Goal: Contribute content: Add original content to the website for others to see

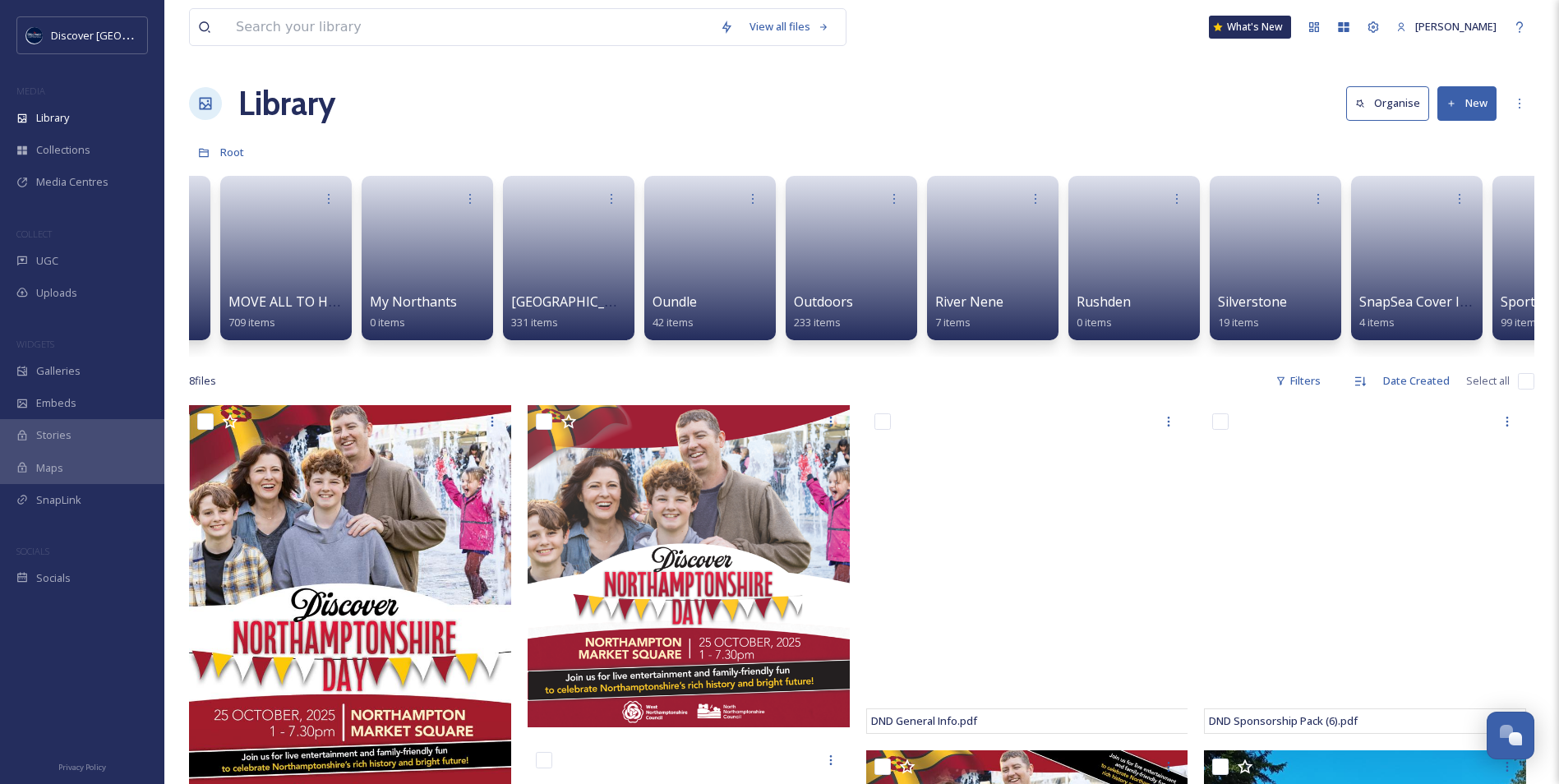
scroll to position [0, 1832]
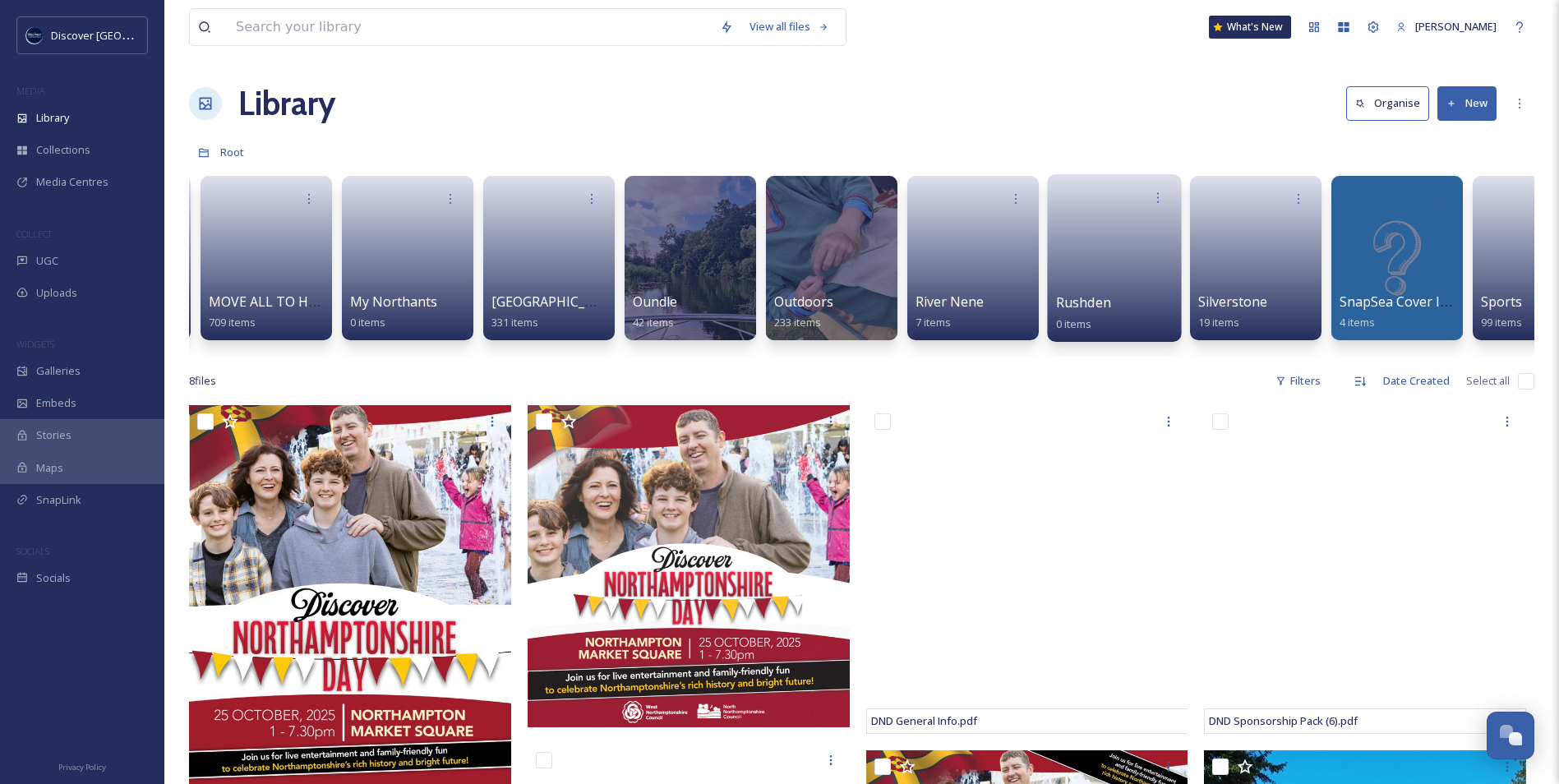
click at [1115, 260] on link at bounding box center [1114, 253] width 117 height 80
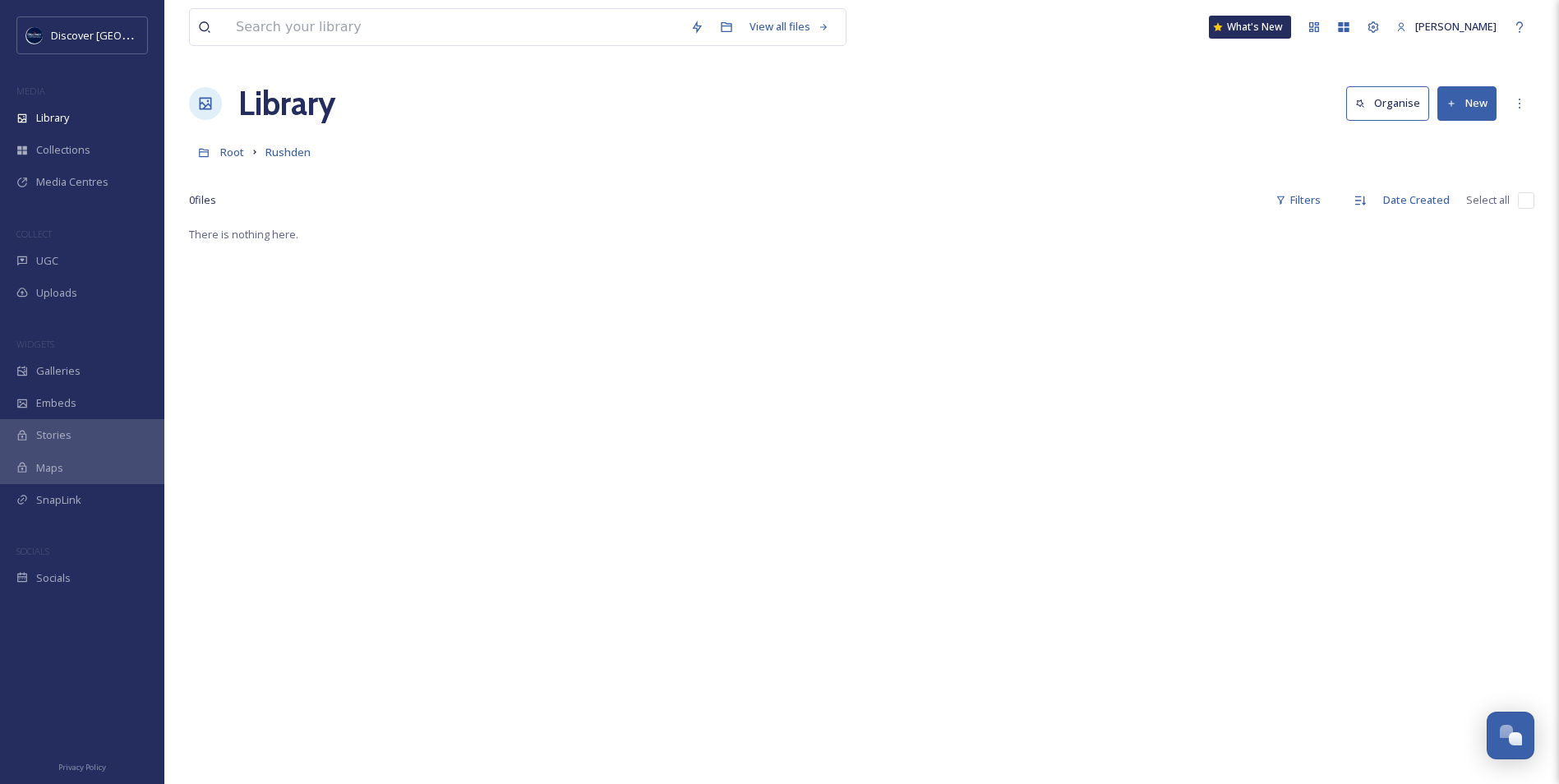
click at [1464, 108] on button "New" at bounding box center [1467, 103] width 59 height 34
click at [1454, 142] on span "File Upload" at bounding box center [1460, 141] width 55 height 15
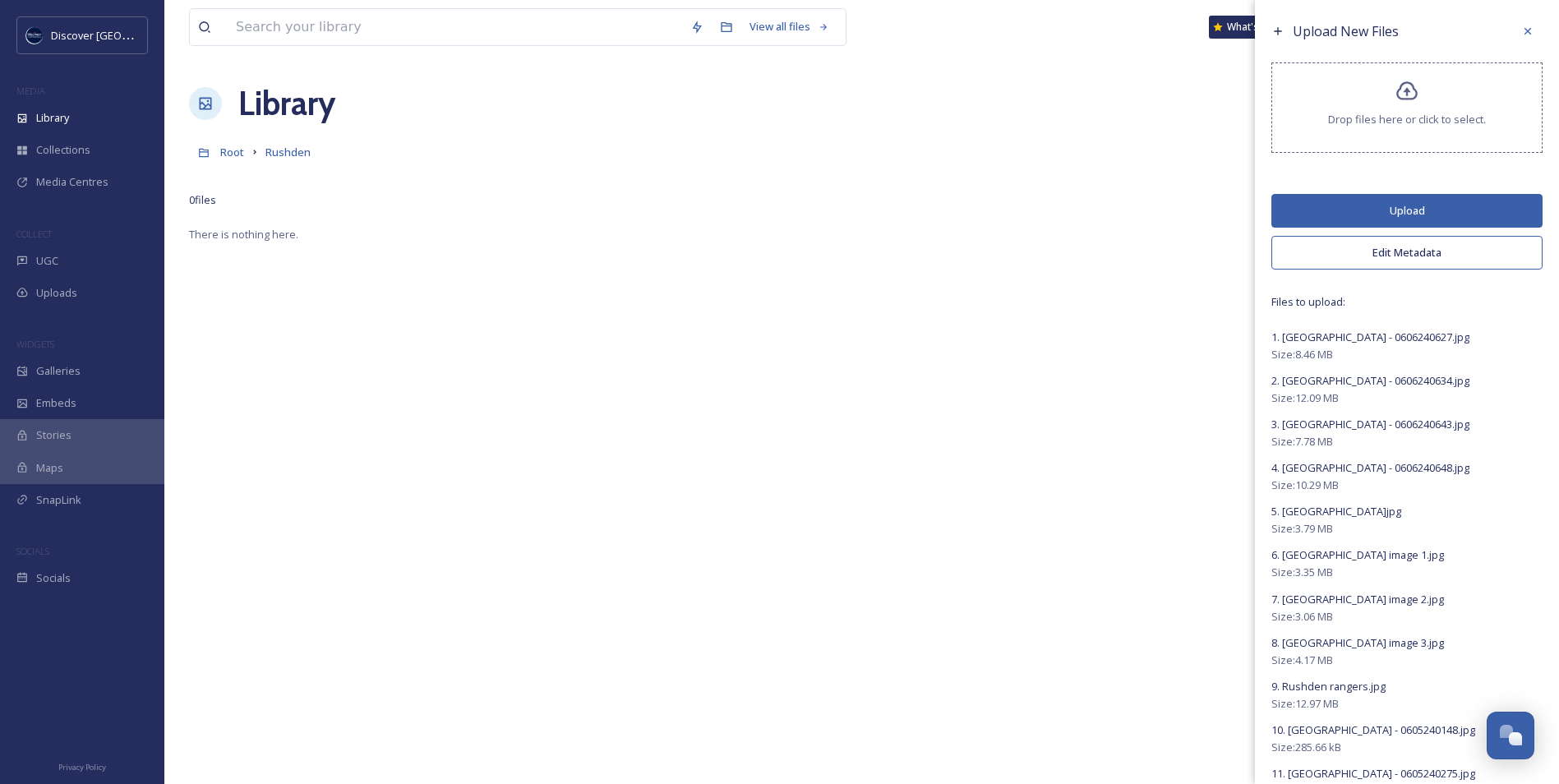
click at [1389, 238] on button "Edit Metadata" at bounding box center [1407, 252] width 271 height 34
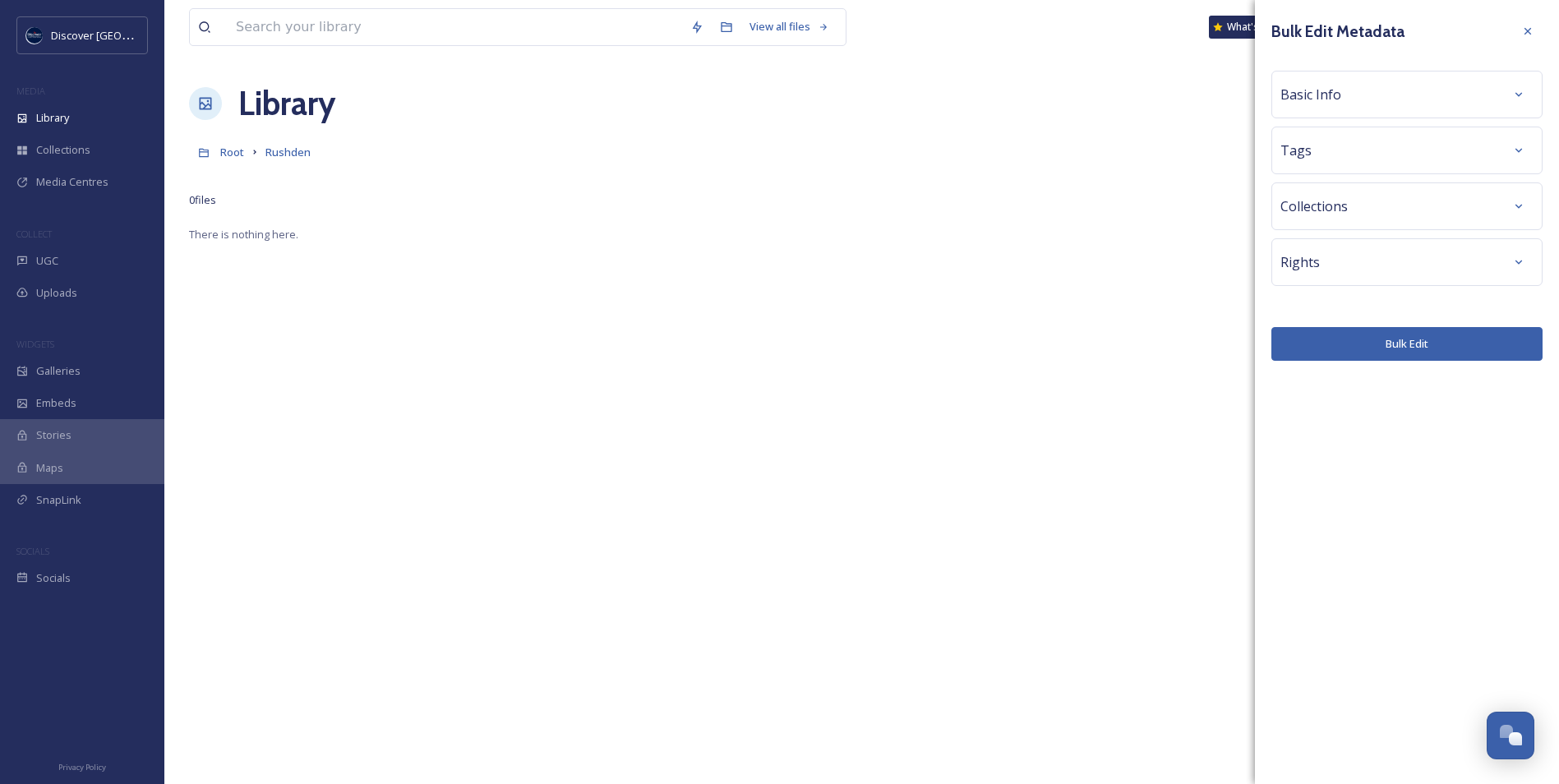
click at [1322, 266] on div "Rights" at bounding box center [1407, 262] width 253 height 30
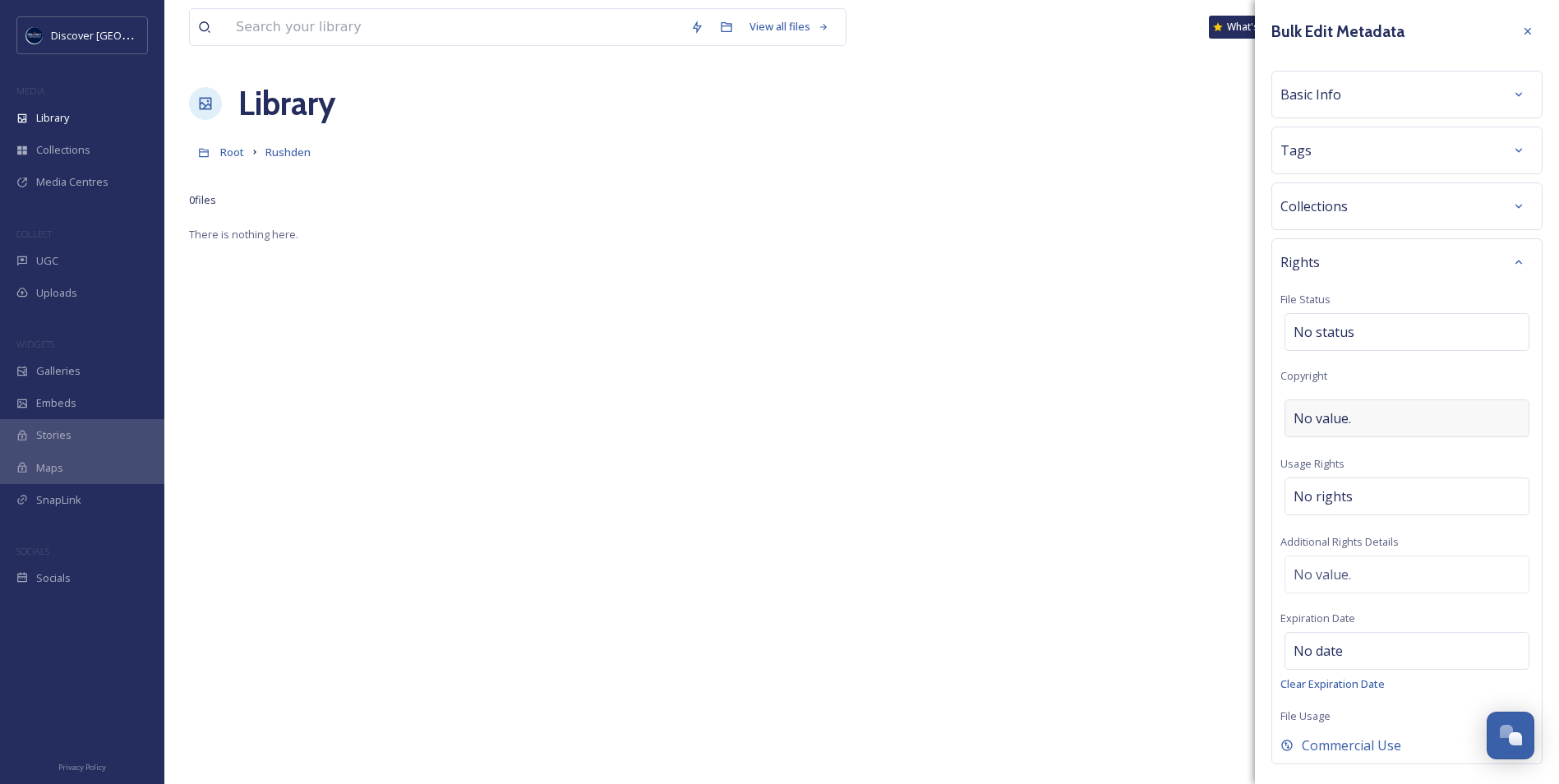
click at [1330, 416] on span "No value." at bounding box center [1323, 418] width 57 height 20
type input "[GEOGRAPHIC_DATA]"
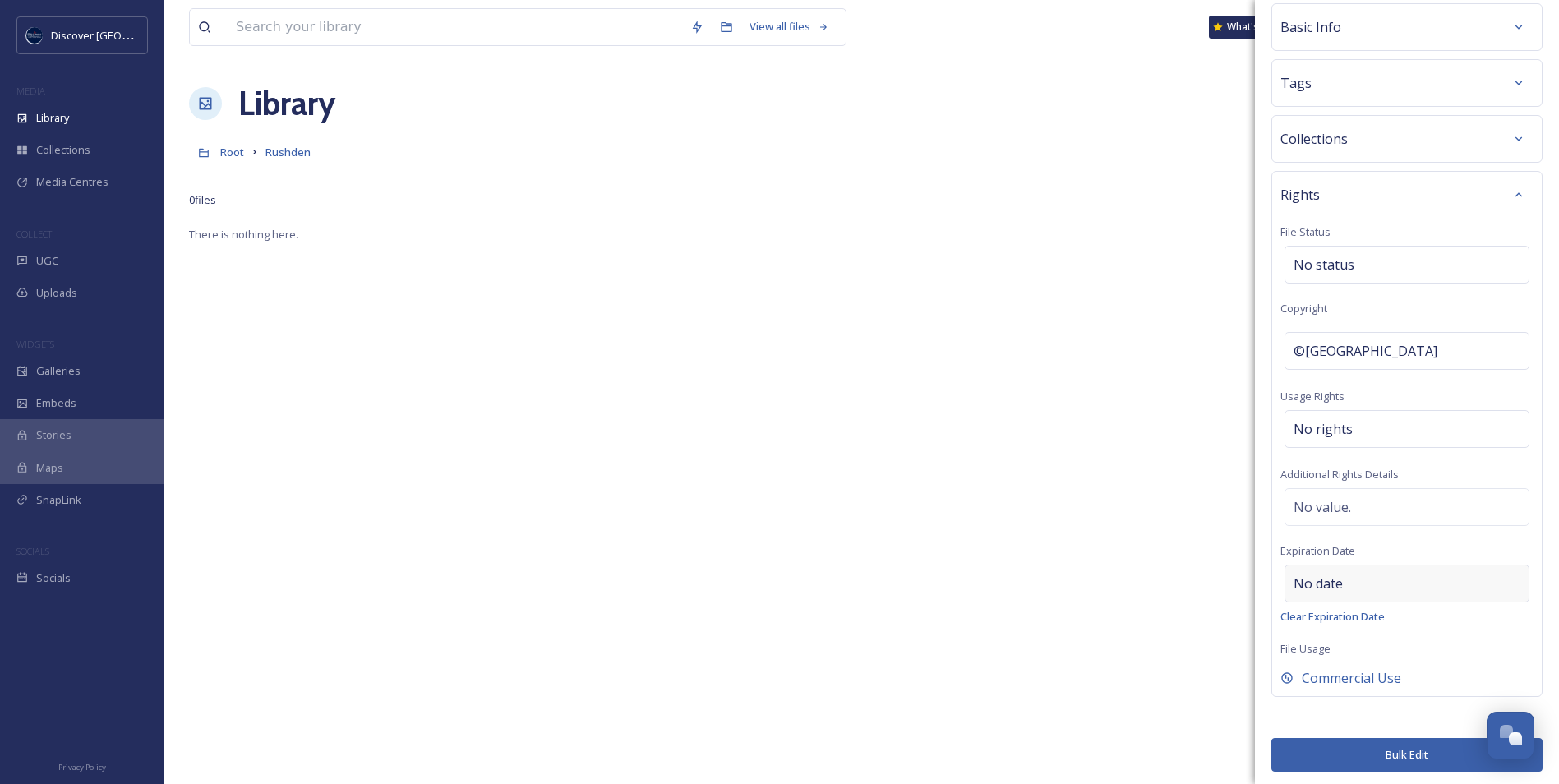
click at [1339, 578] on span "No date" at bounding box center [1319, 584] width 49 height 20
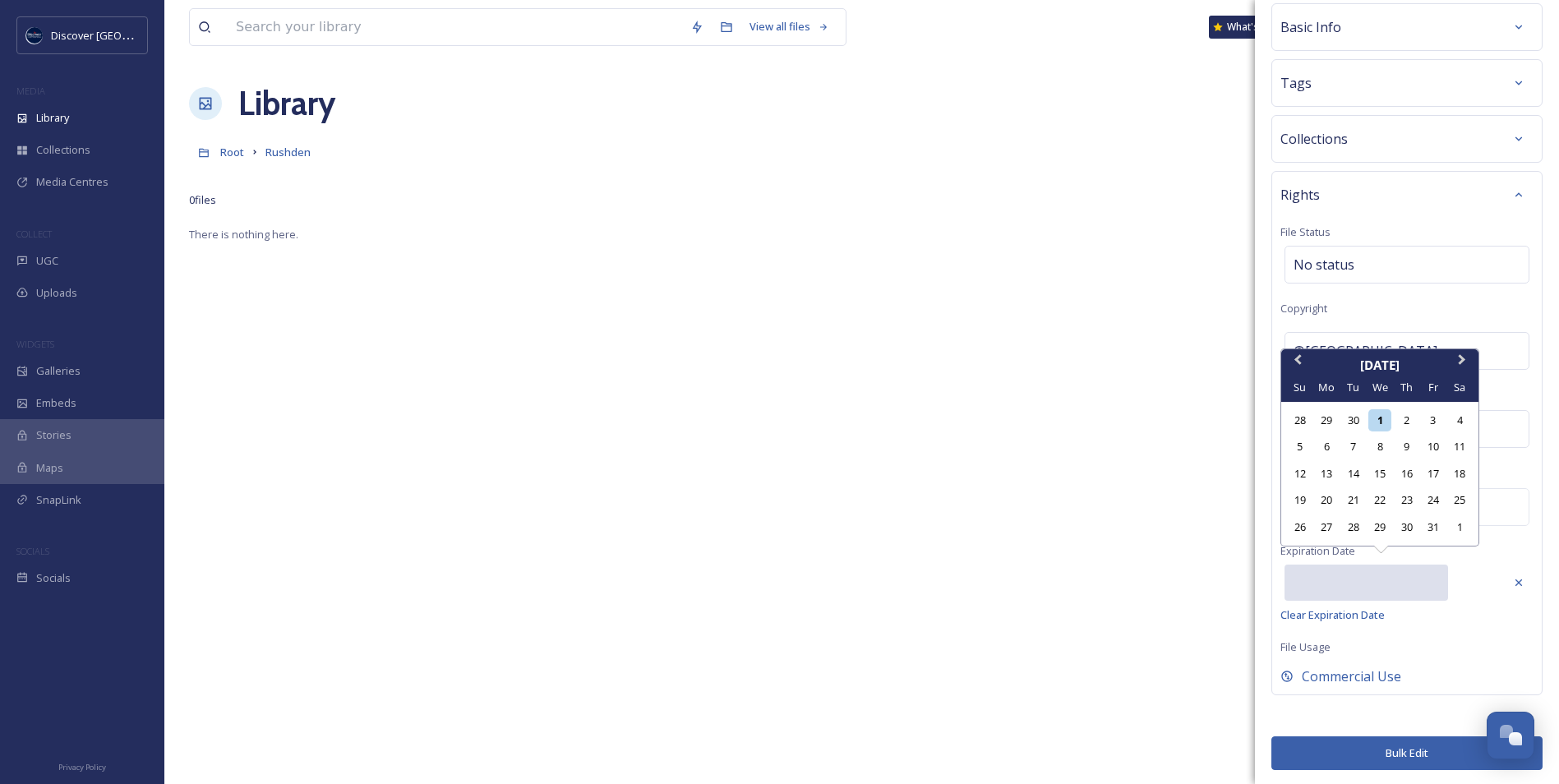
click at [1371, 583] on input "text" at bounding box center [1367, 583] width 164 height 36
click at [1465, 361] on button "Next Month" at bounding box center [1463, 364] width 26 height 26
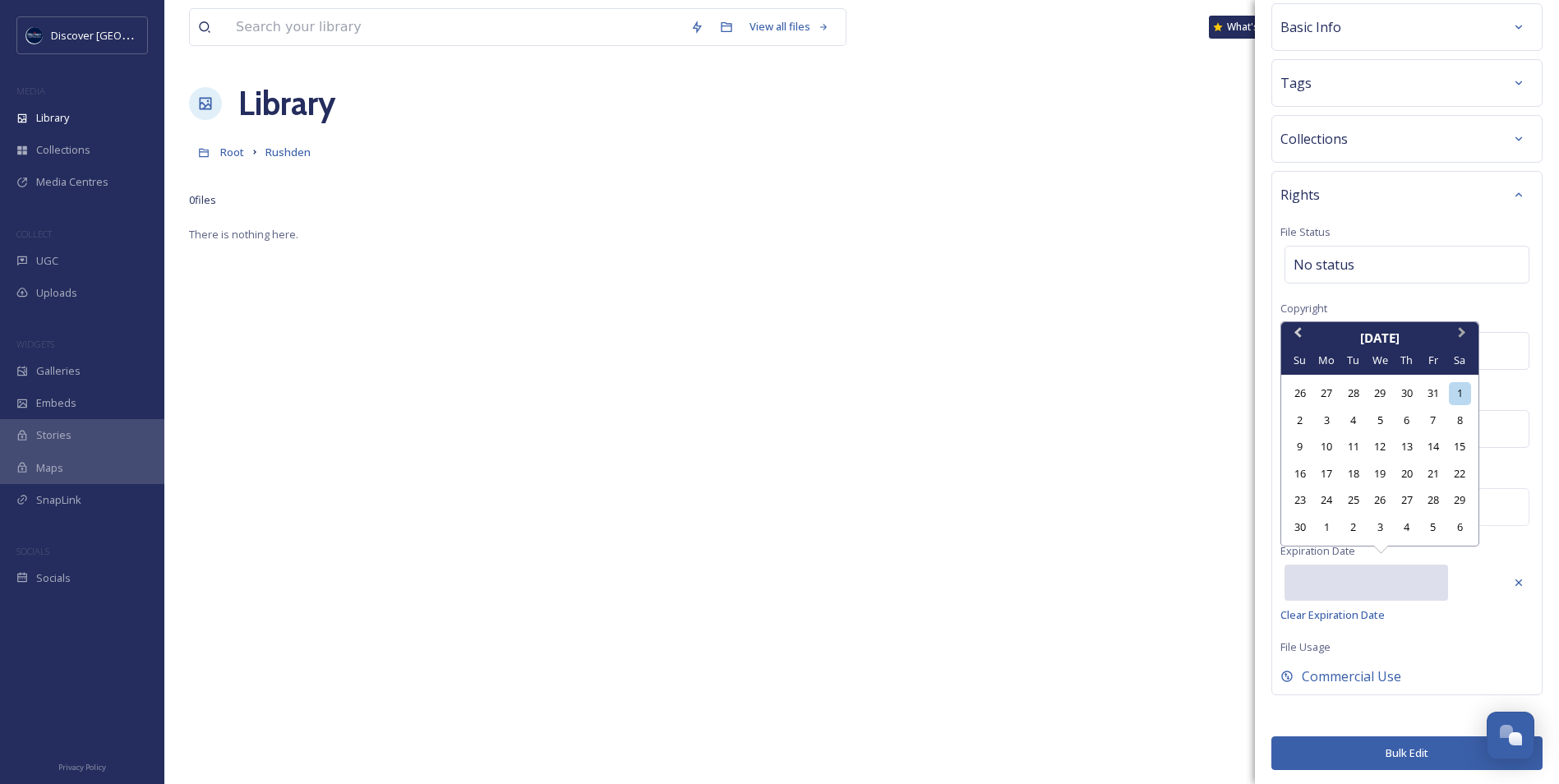
click at [1466, 337] on button "Next Month" at bounding box center [1463, 337] width 26 height 26
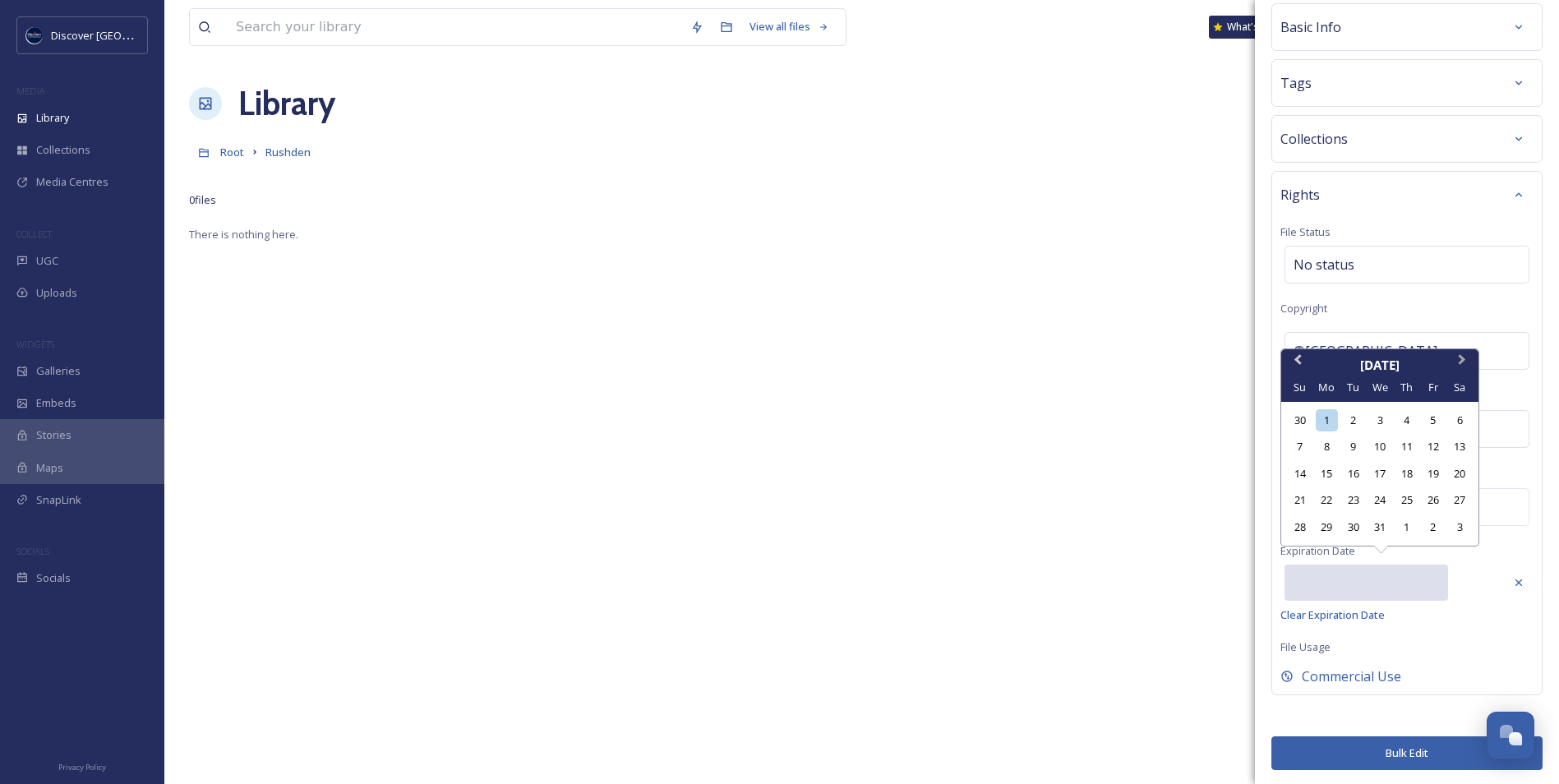
click at [1466, 360] on button "Next Month" at bounding box center [1463, 364] width 26 height 26
click at [1411, 422] on div "1" at bounding box center [1407, 420] width 22 height 22
type input "[DATE]"
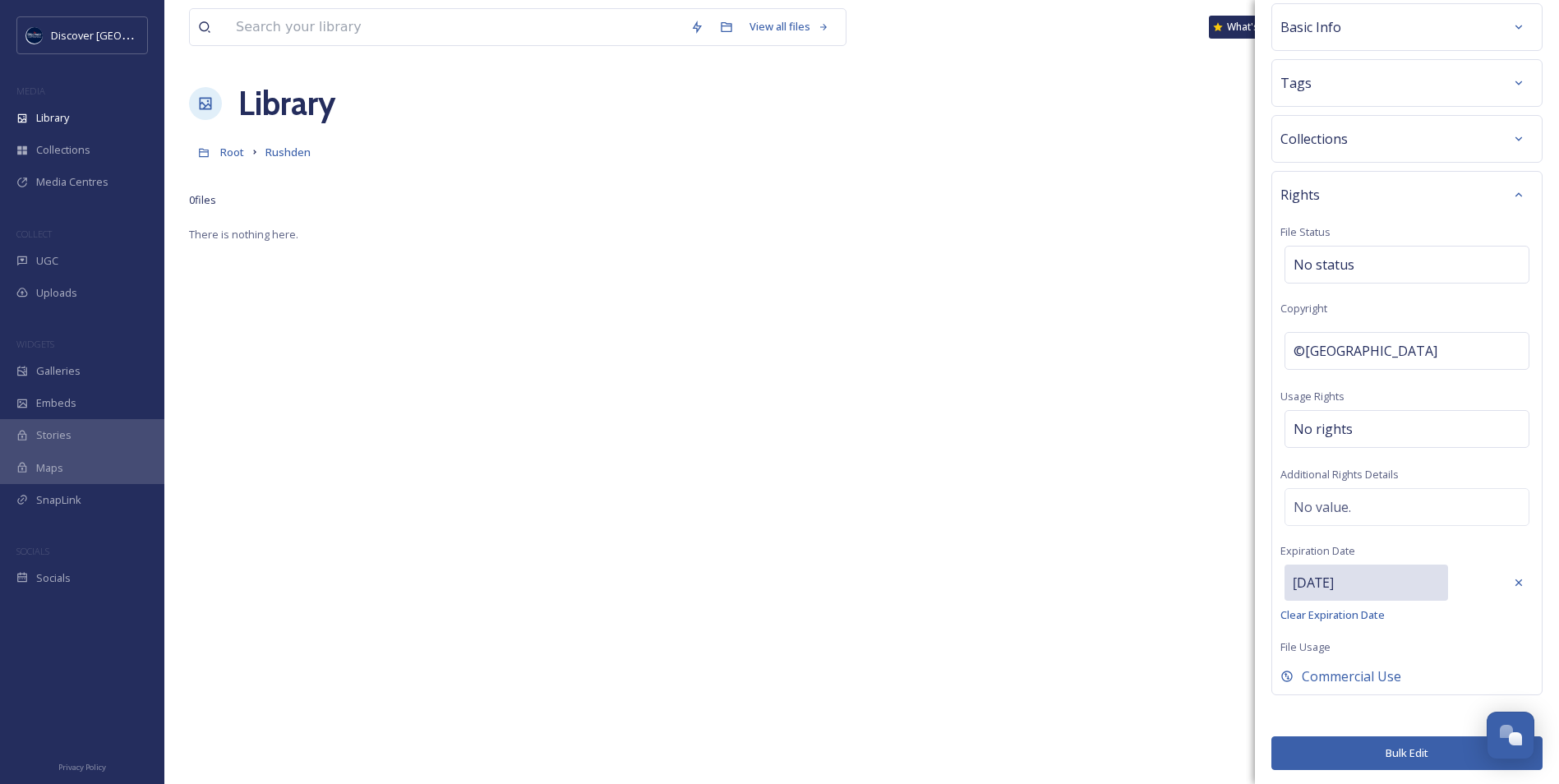
scroll to position [70, 0]
click at [1393, 755] on button "Bulk Edit" at bounding box center [1407, 750] width 271 height 34
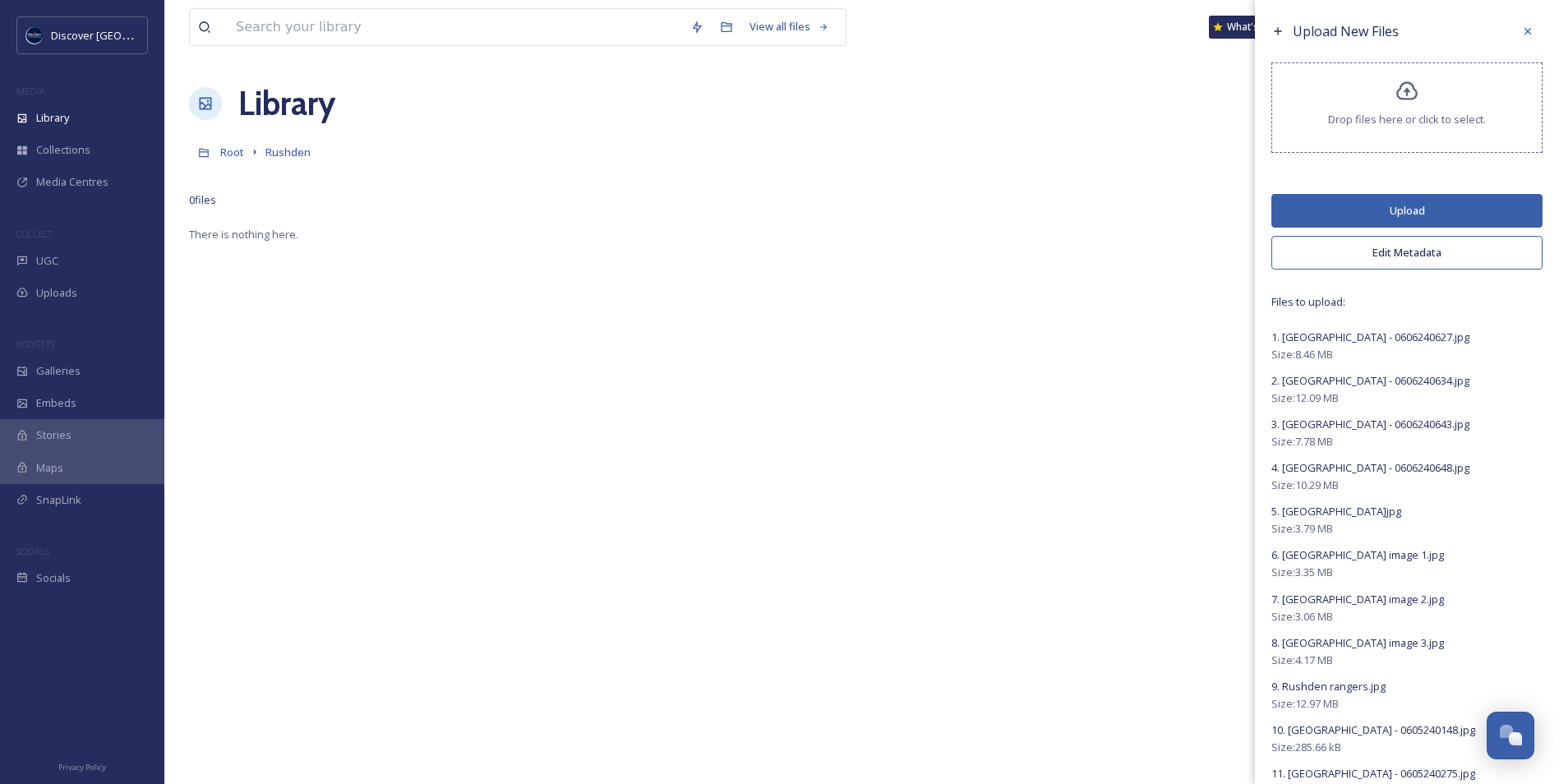
click at [1410, 214] on button "Upload" at bounding box center [1407, 210] width 271 height 34
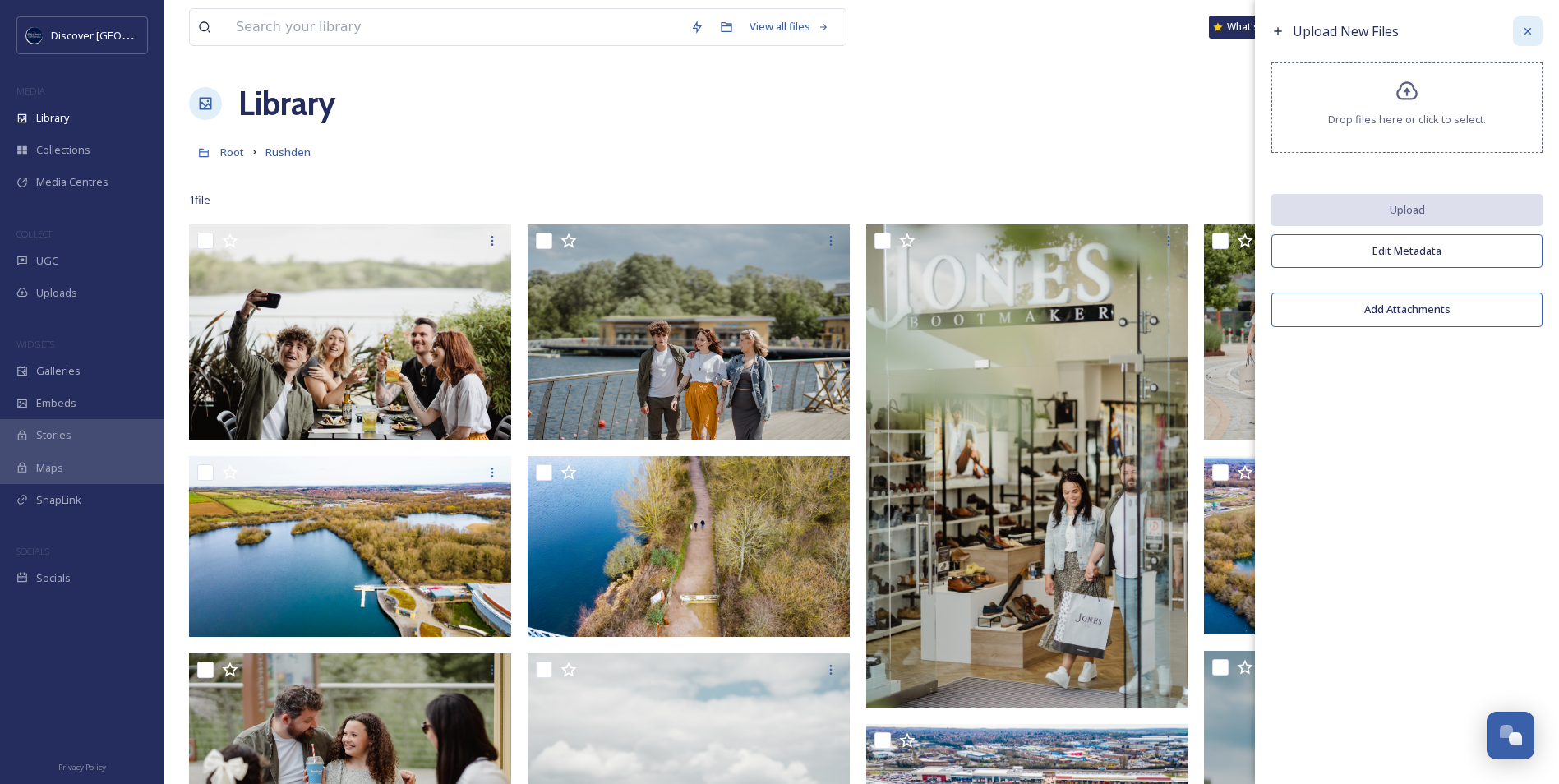
click at [1524, 29] on icon at bounding box center [1528, 31] width 13 height 13
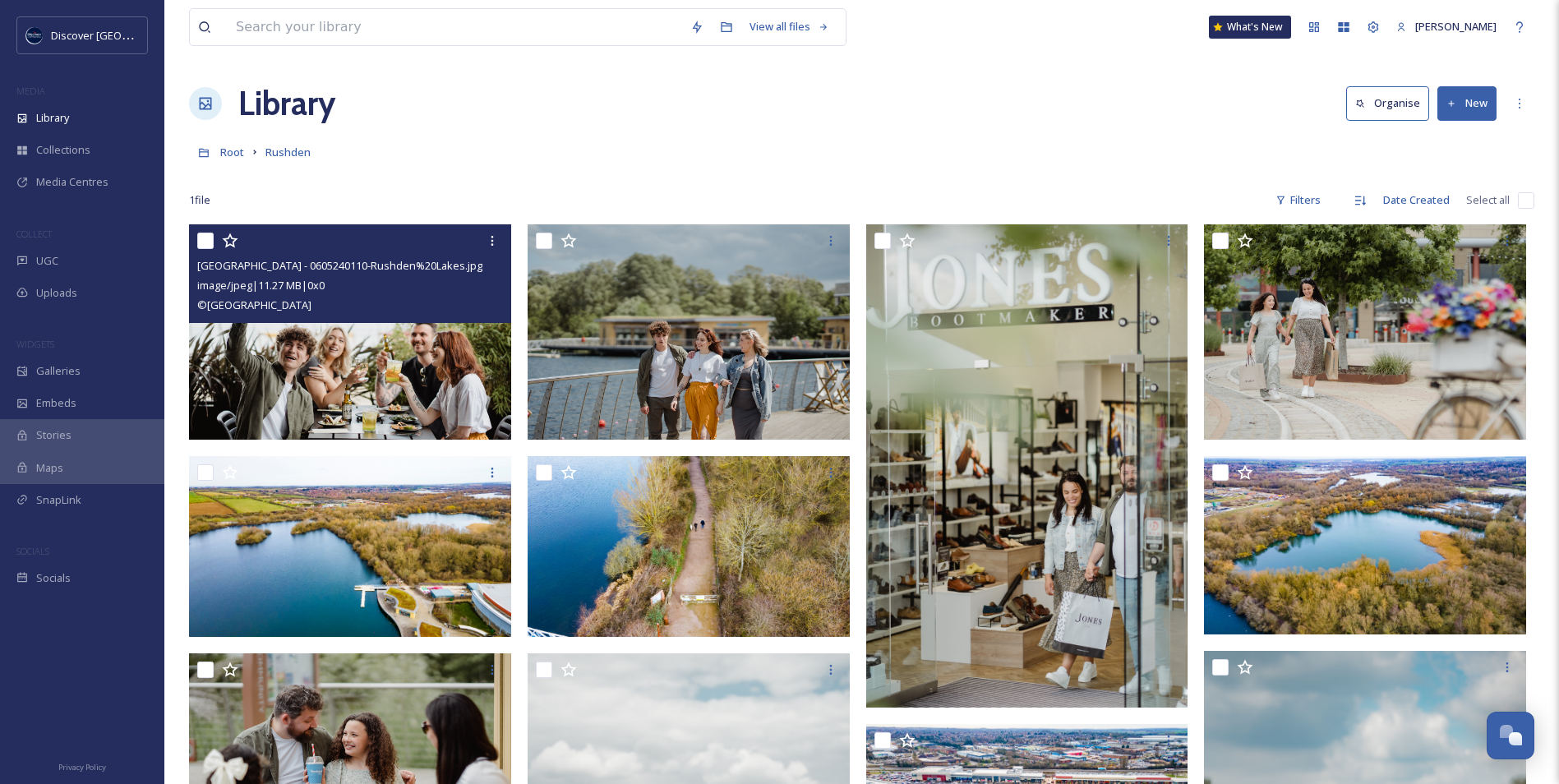
click at [205, 242] on input "checkbox" at bounding box center [206, 241] width 16 height 16
checkbox input "true"
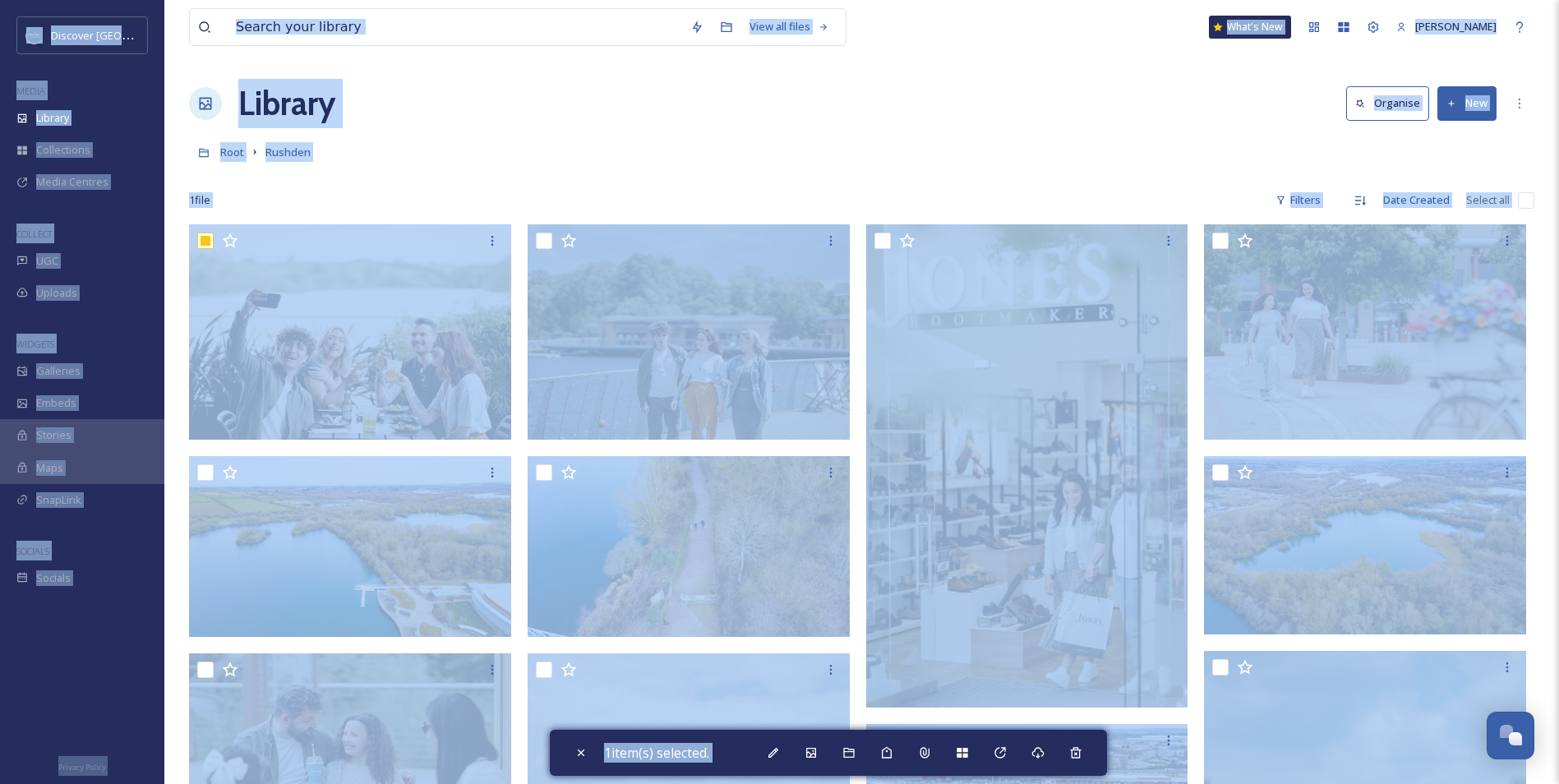
click at [654, 214] on div "1 file Filters Date Created Select all" at bounding box center [861, 199] width 1345 height 32
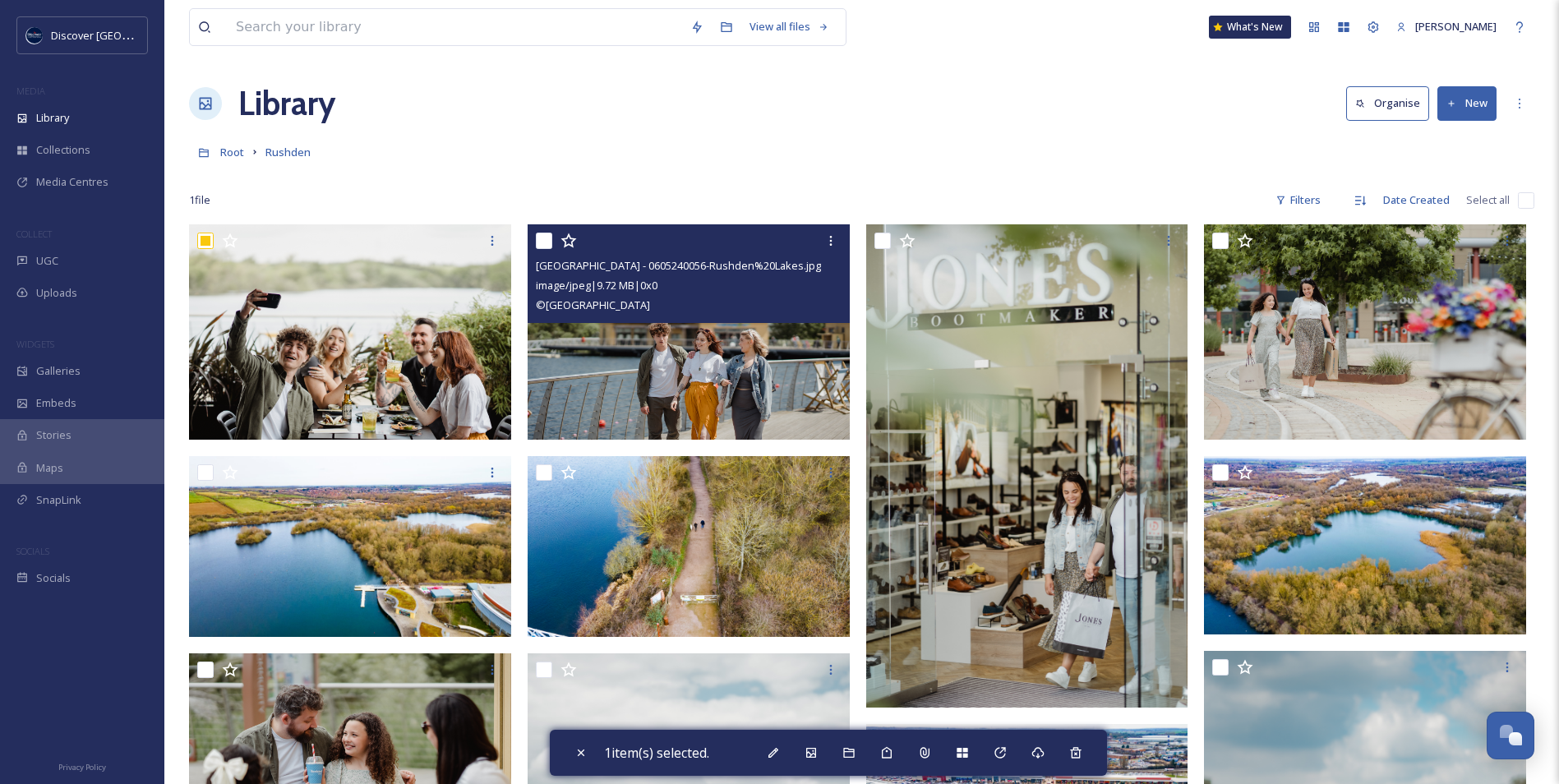
click at [546, 243] on input "checkbox" at bounding box center [544, 241] width 16 height 16
checkbox input "true"
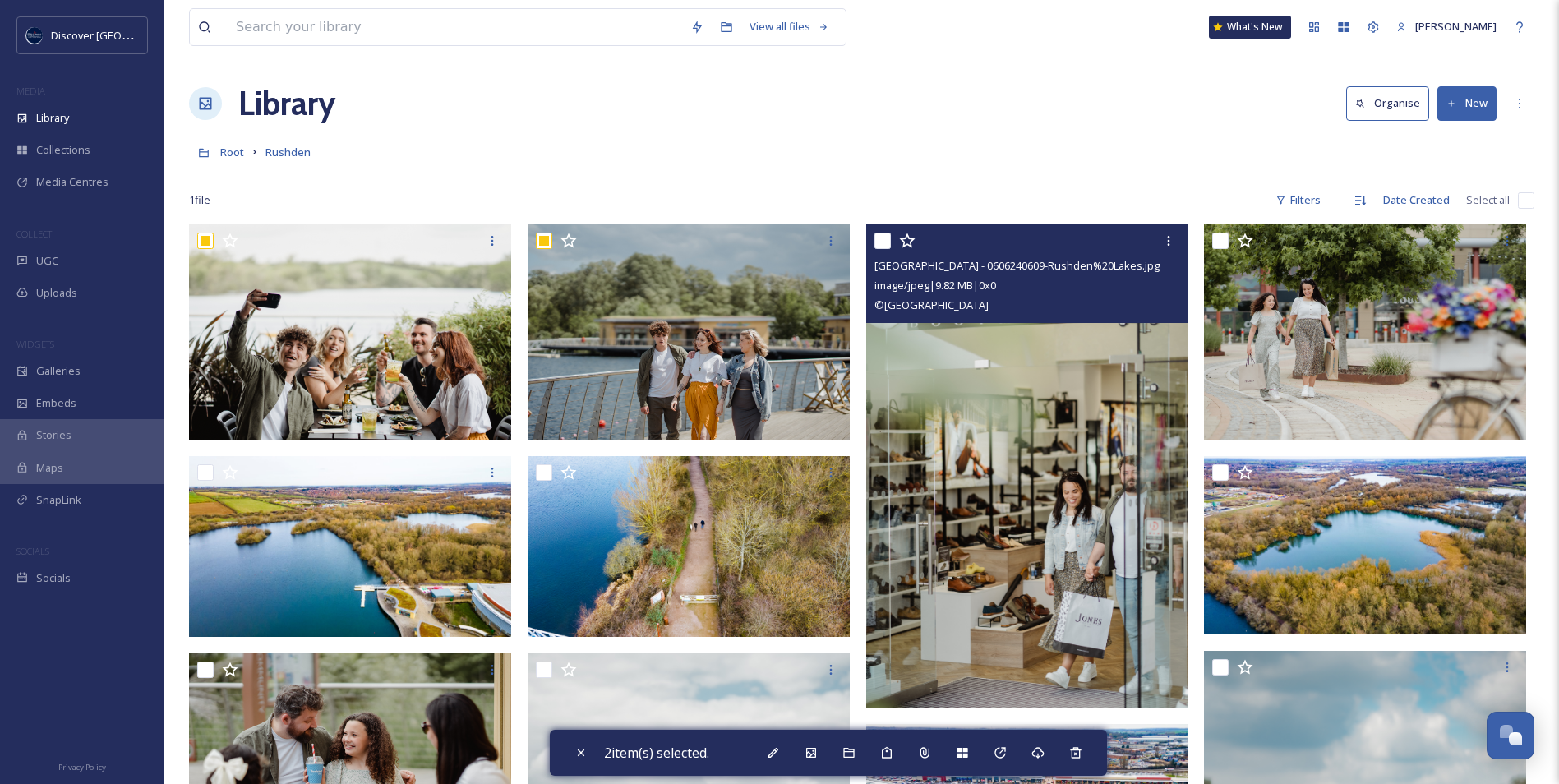
click at [881, 236] on input "checkbox" at bounding box center [883, 241] width 16 height 16
checkbox input "true"
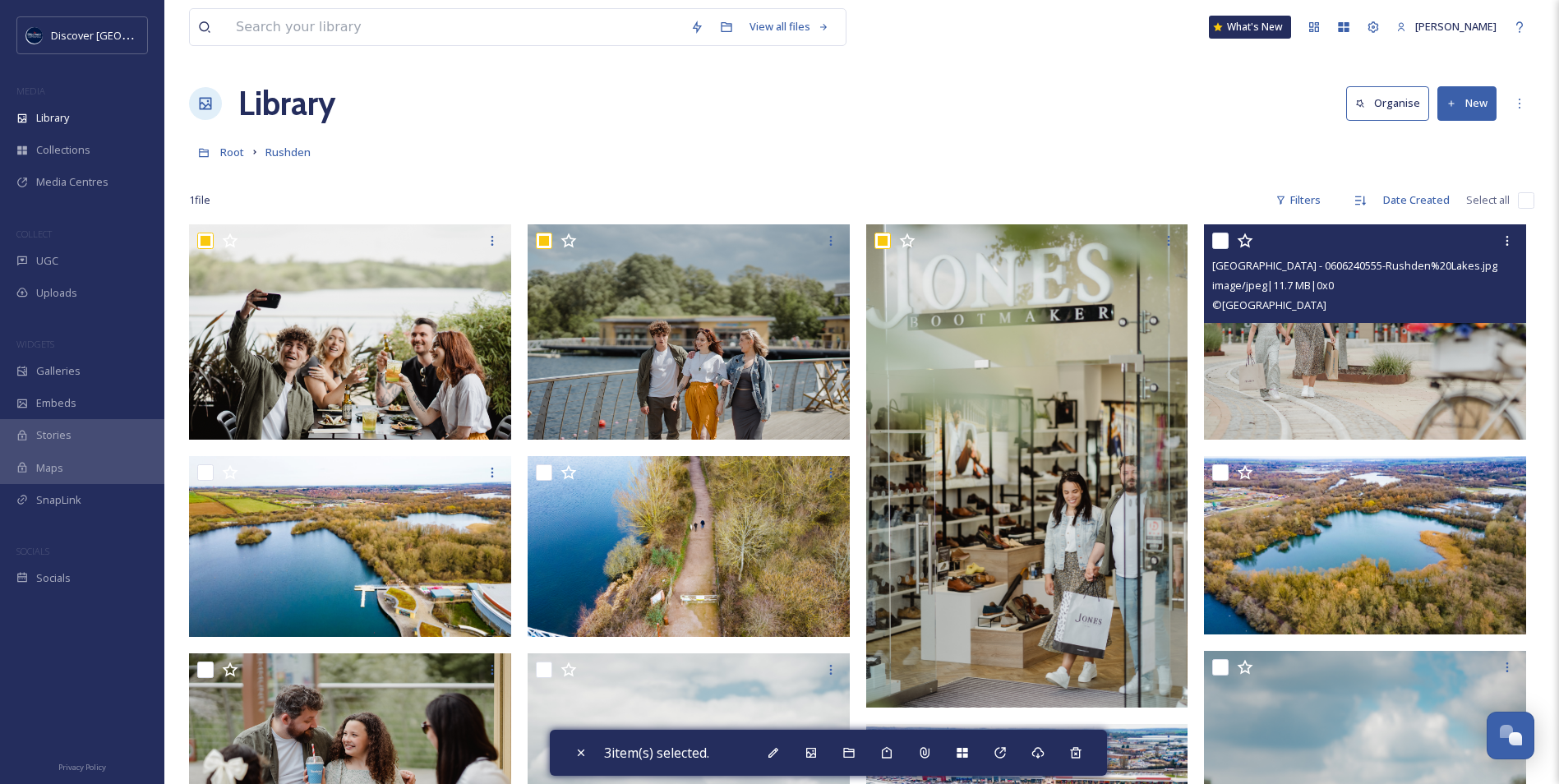
click at [1222, 241] on input "checkbox" at bounding box center [1221, 241] width 16 height 16
checkbox input "true"
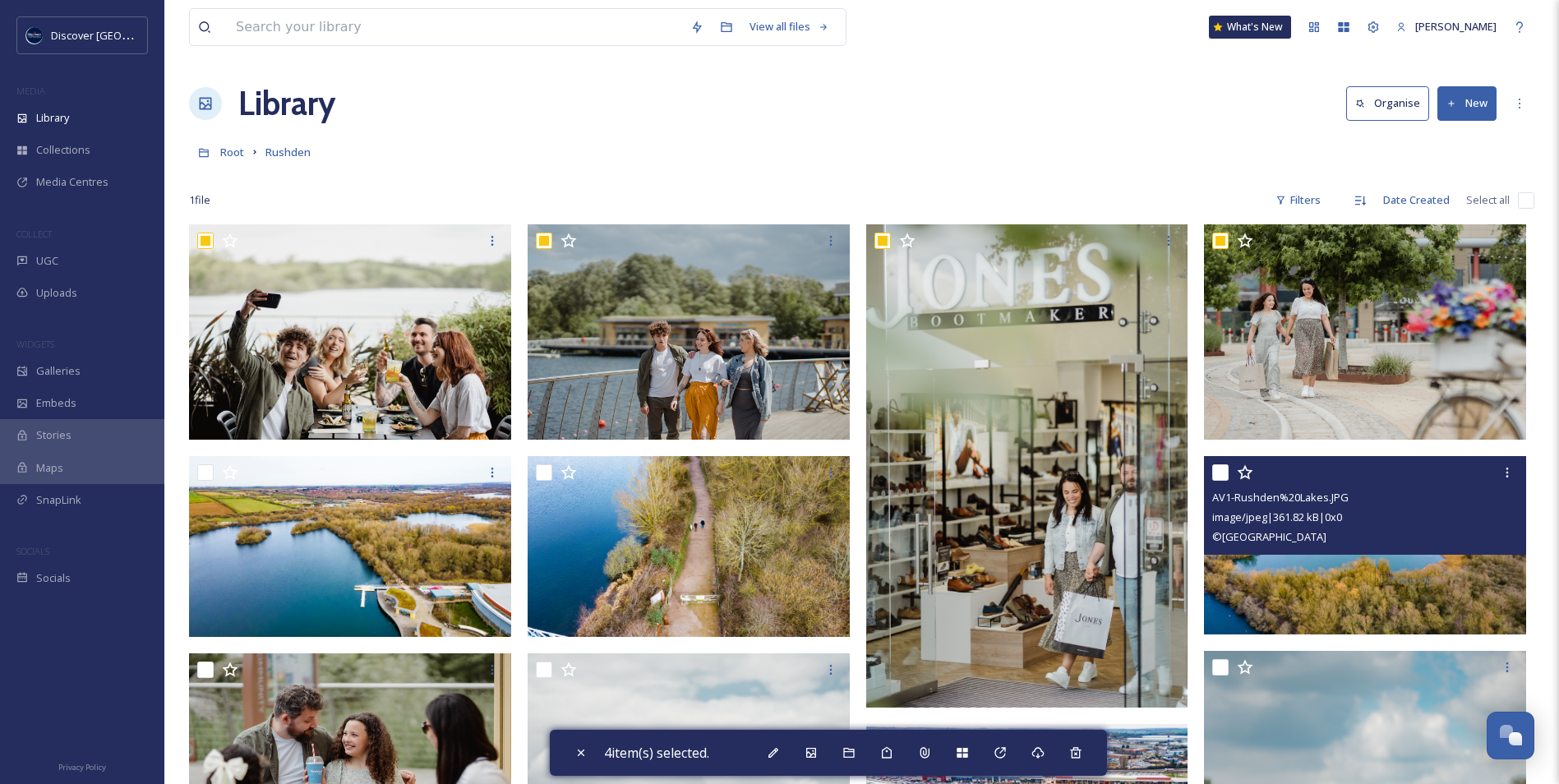
click at [1220, 474] on input "checkbox" at bounding box center [1221, 473] width 16 height 16
checkbox input "true"
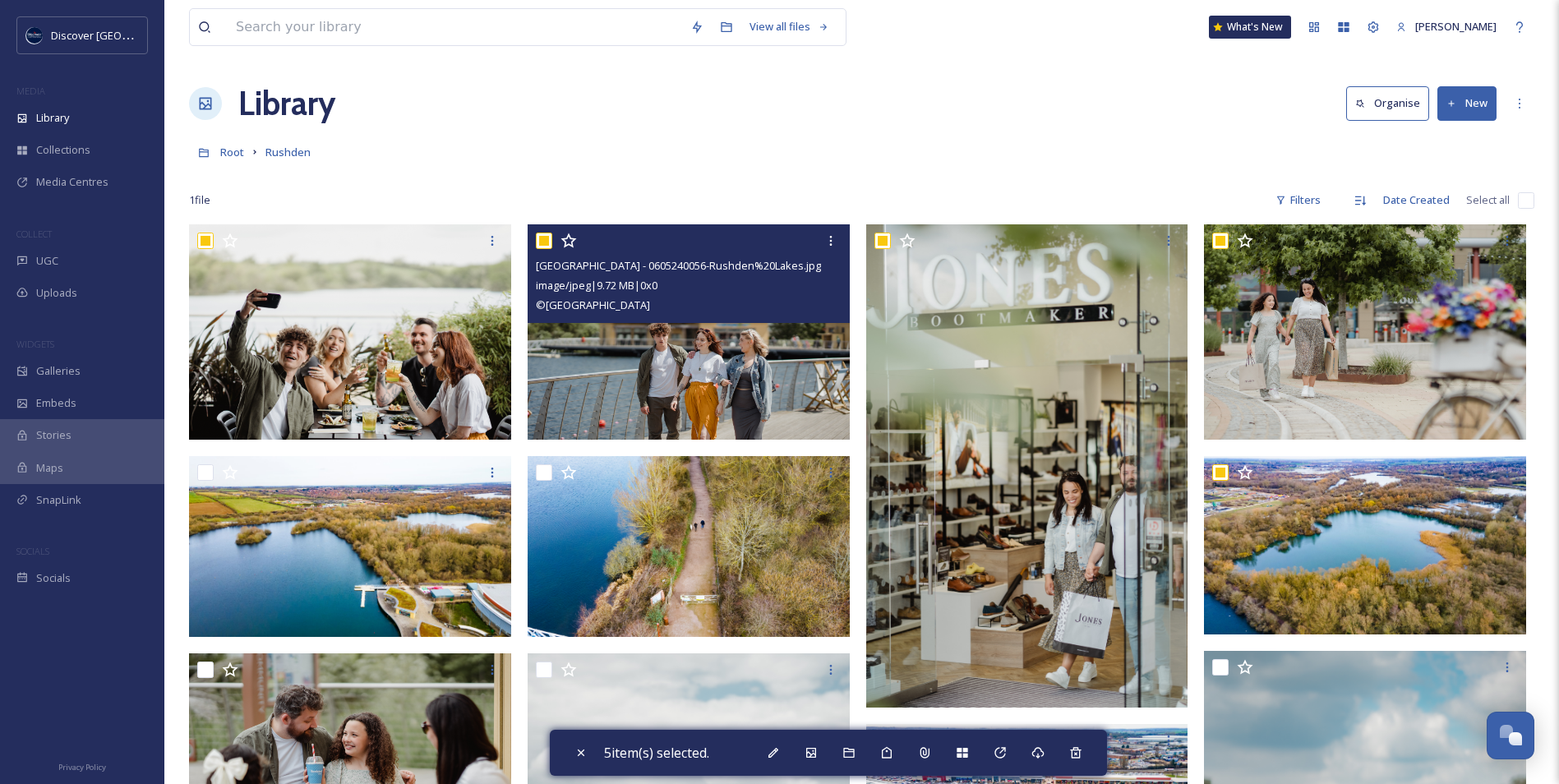
click at [543, 244] on input "checkbox" at bounding box center [544, 241] width 16 height 16
checkbox input "false"
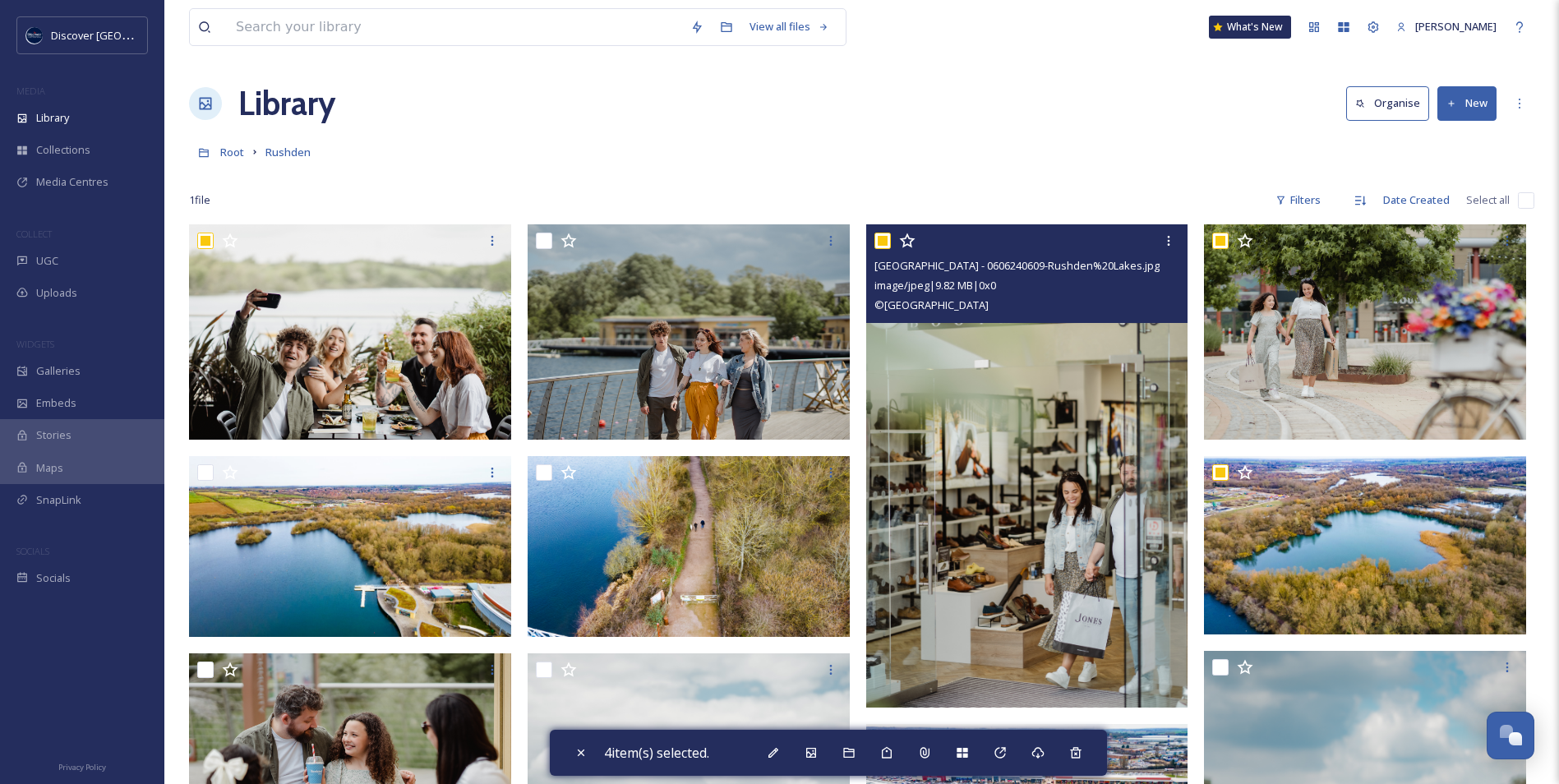
click at [888, 238] on input "checkbox" at bounding box center [883, 241] width 16 height 16
checkbox input "false"
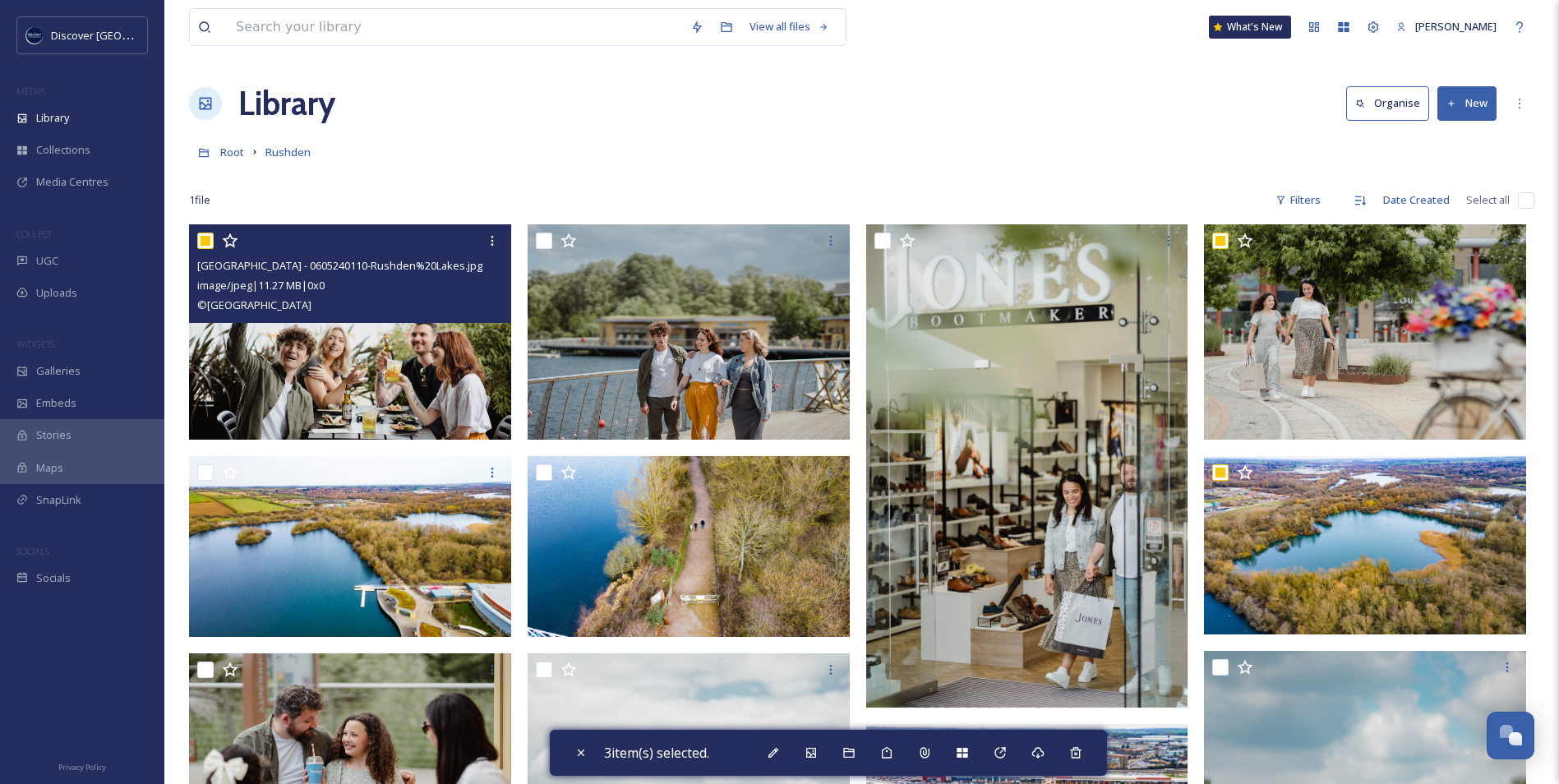
click at [209, 239] on input "checkbox" at bounding box center [206, 241] width 16 height 16
checkbox input "false"
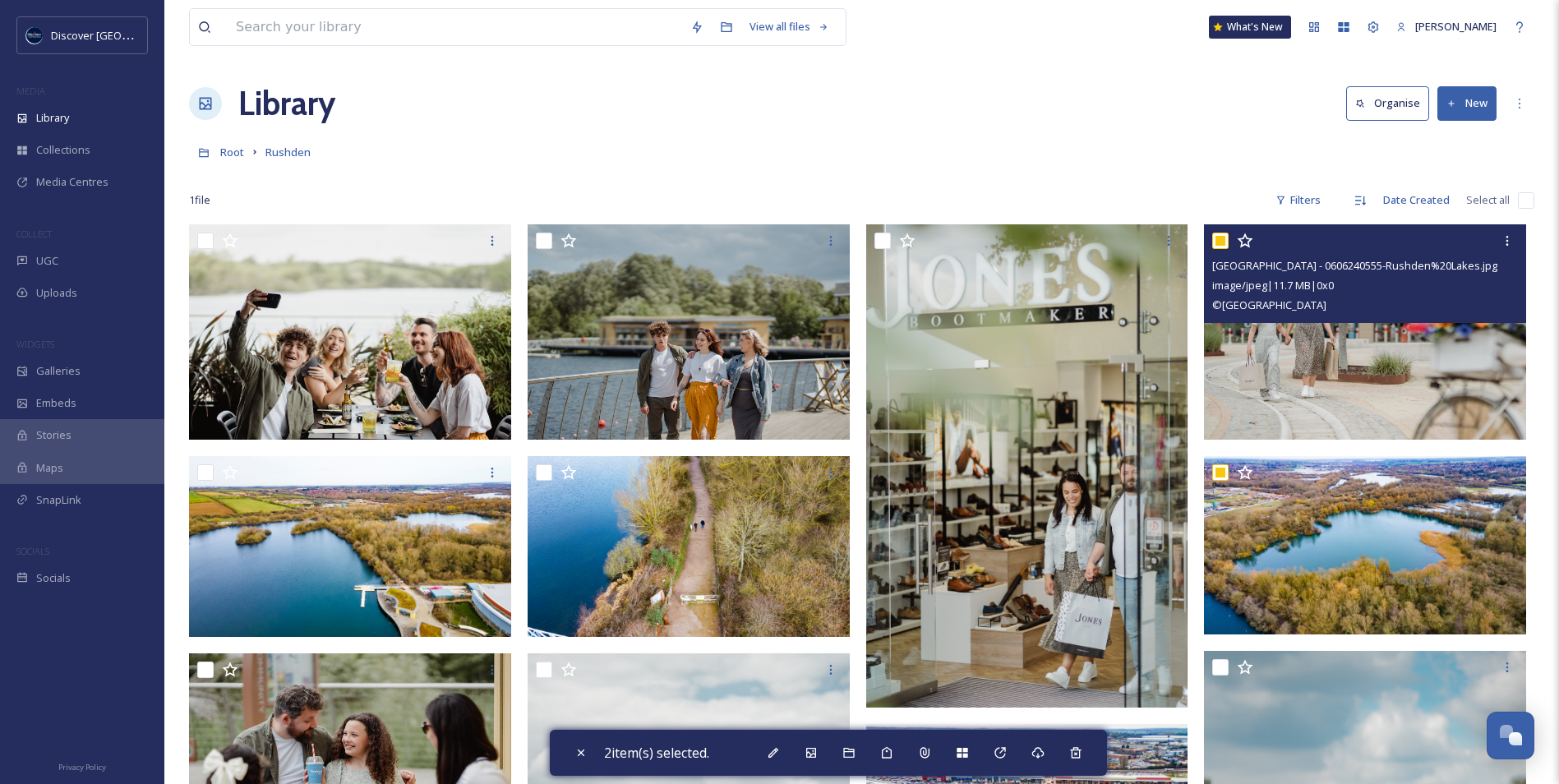
click at [1224, 240] on input "checkbox" at bounding box center [1221, 241] width 16 height 16
checkbox input "false"
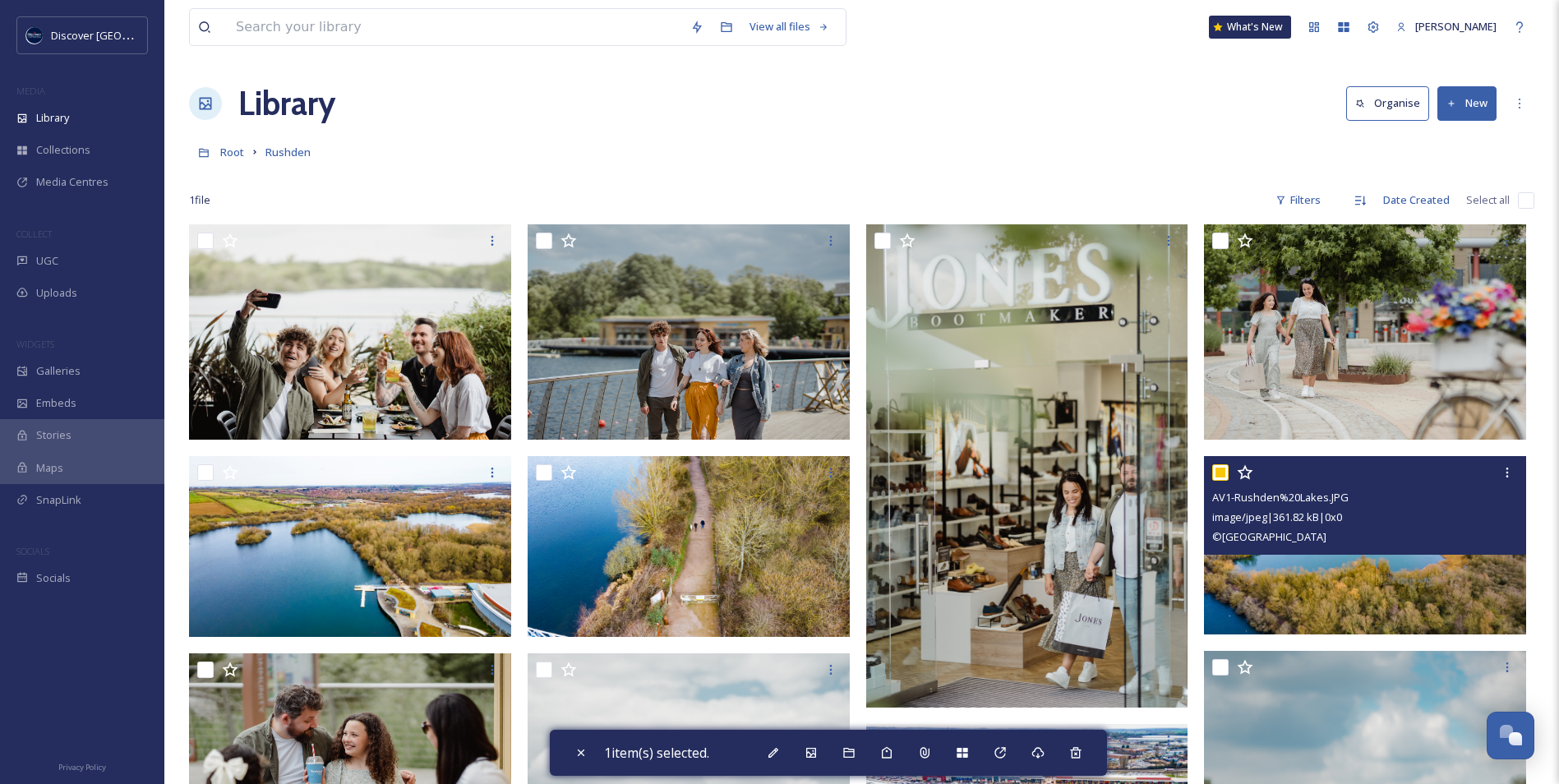
click at [1222, 474] on input "checkbox" at bounding box center [1221, 473] width 16 height 16
checkbox input "false"
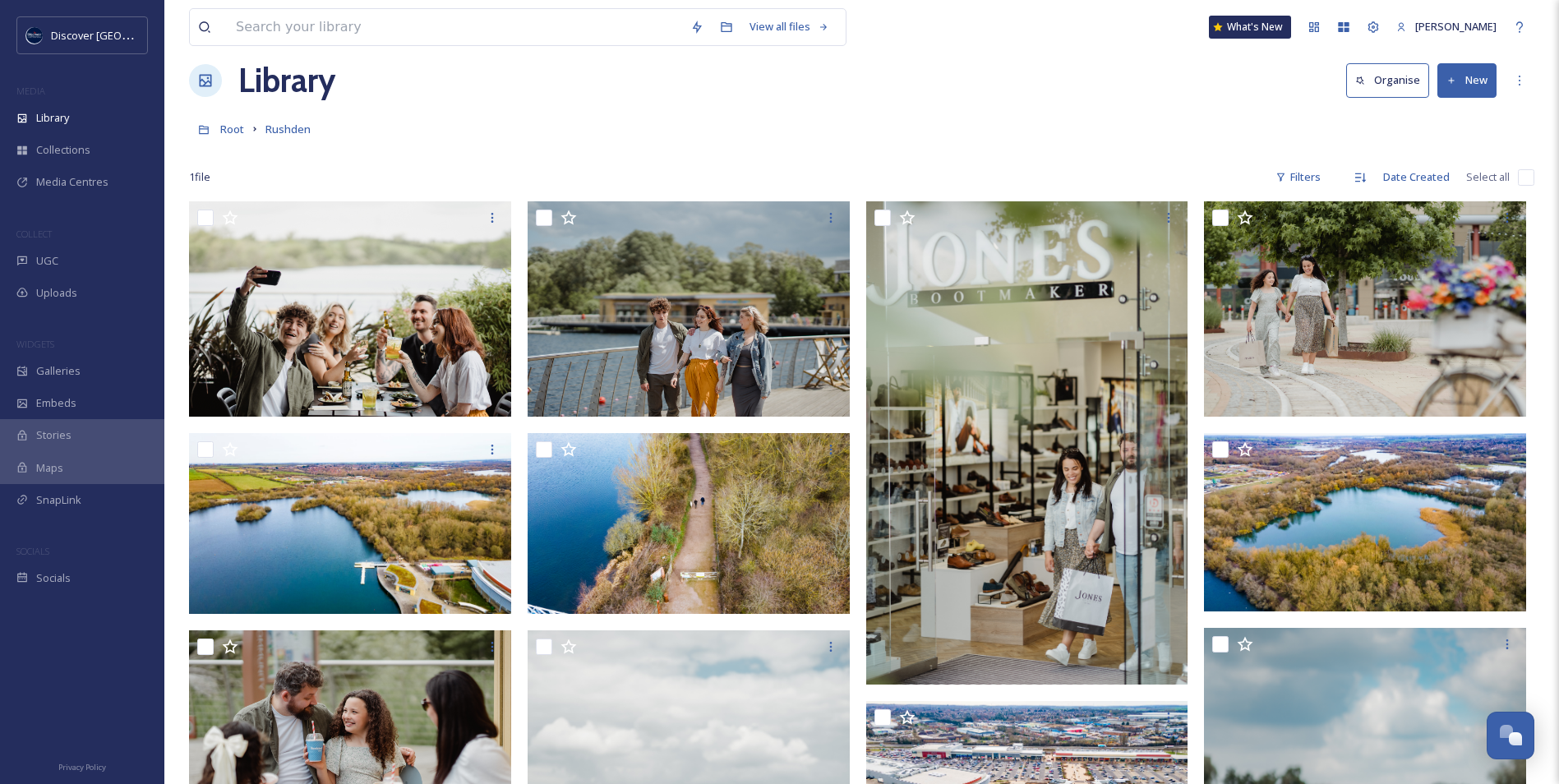
scroll to position [0, 0]
